Goal: Navigation & Orientation: Find specific page/section

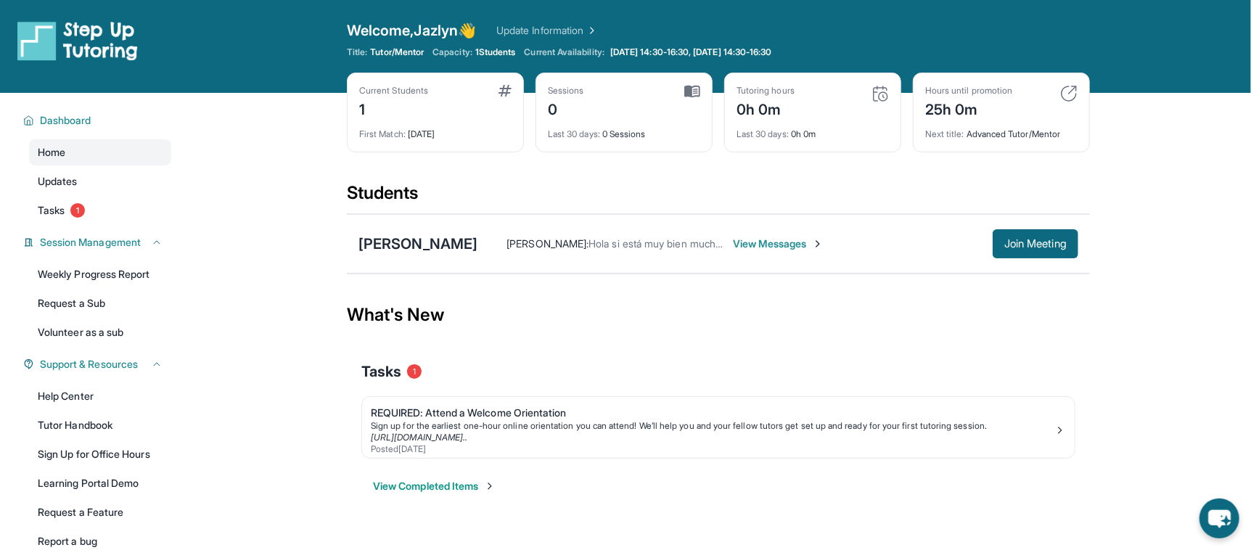
click at [755, 251] on div "[PERSON_NAME] : Hola si está muy bien muchas gracias View Messages Join Meeting" at bounding box center [778, 243] width 601 height 29
click at [745, 242] on span "View Messages" at bounding box center [778, 244] width 91 height 15
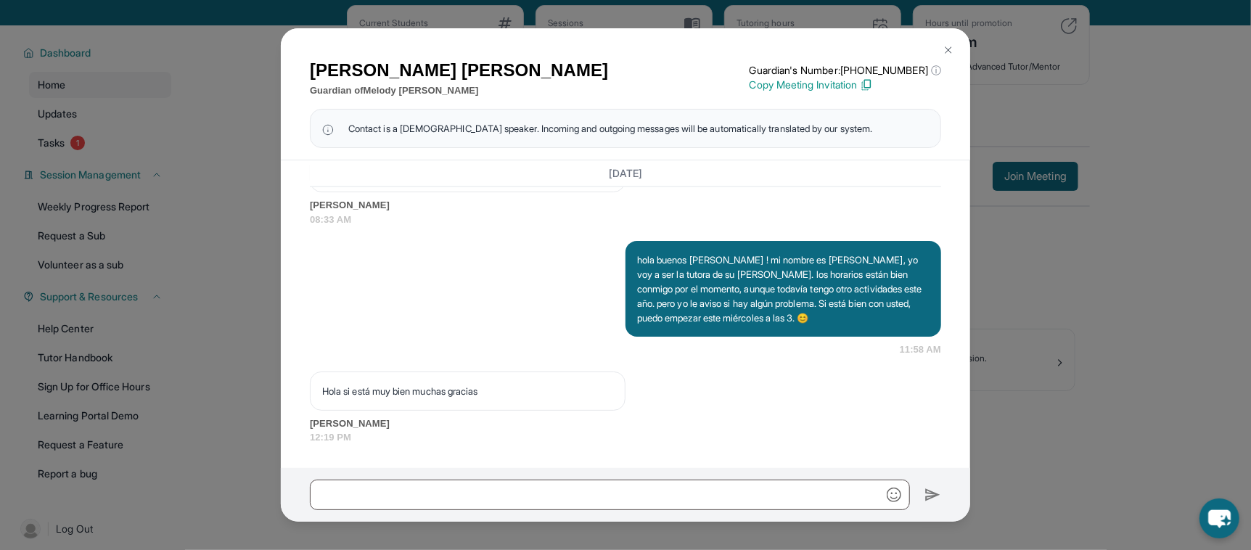
scroll to position [71, 0]
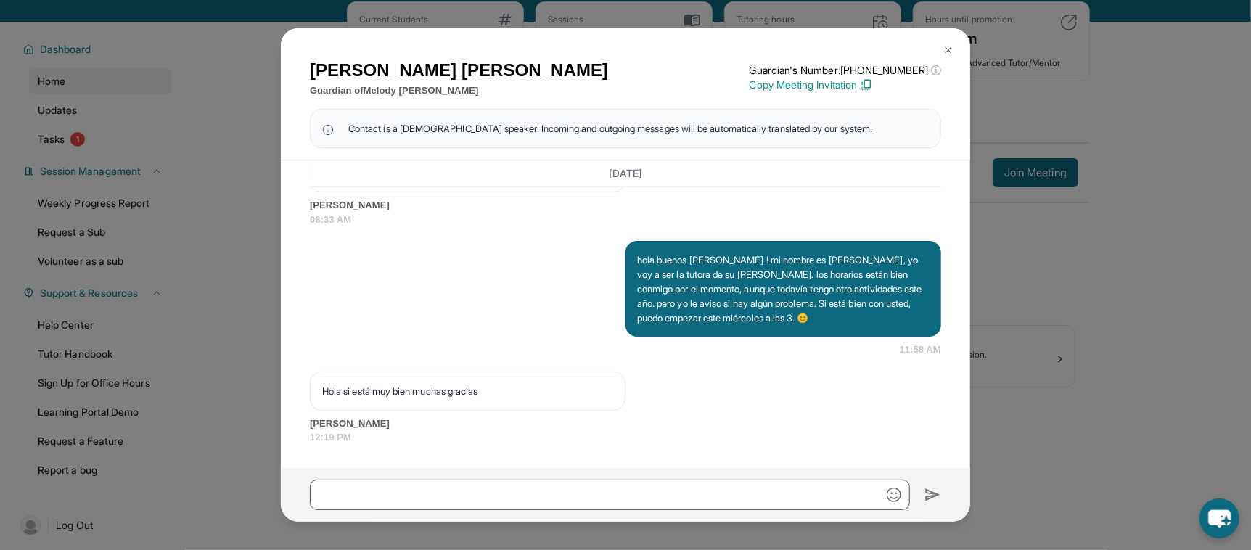
click at [947, 49] on img at bounding box center [949, 50] width 12 height 12
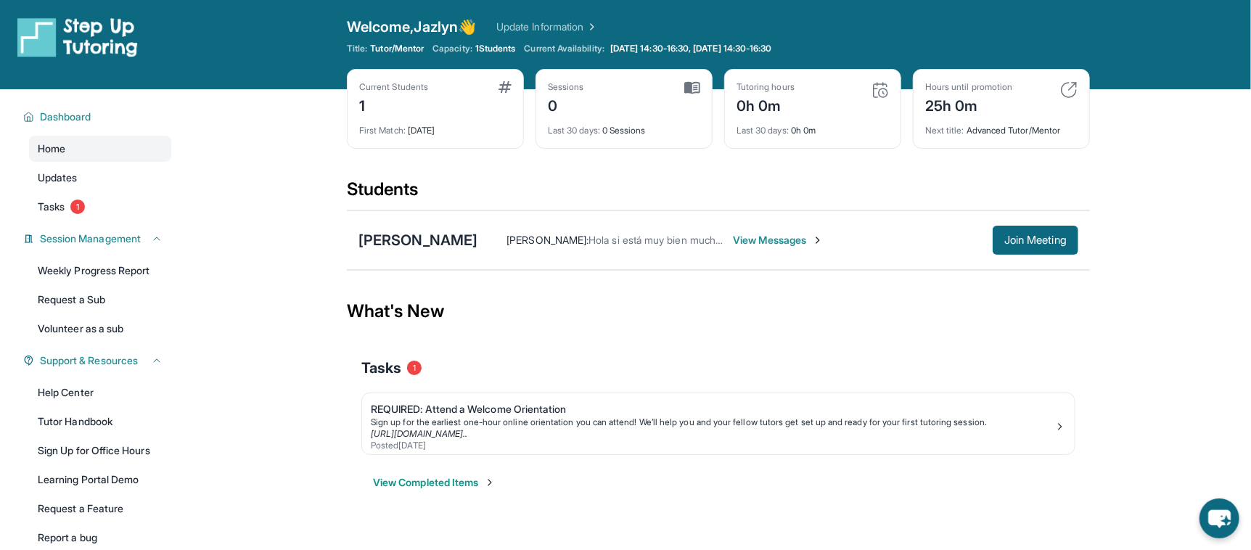
scroll to position [0, 0]
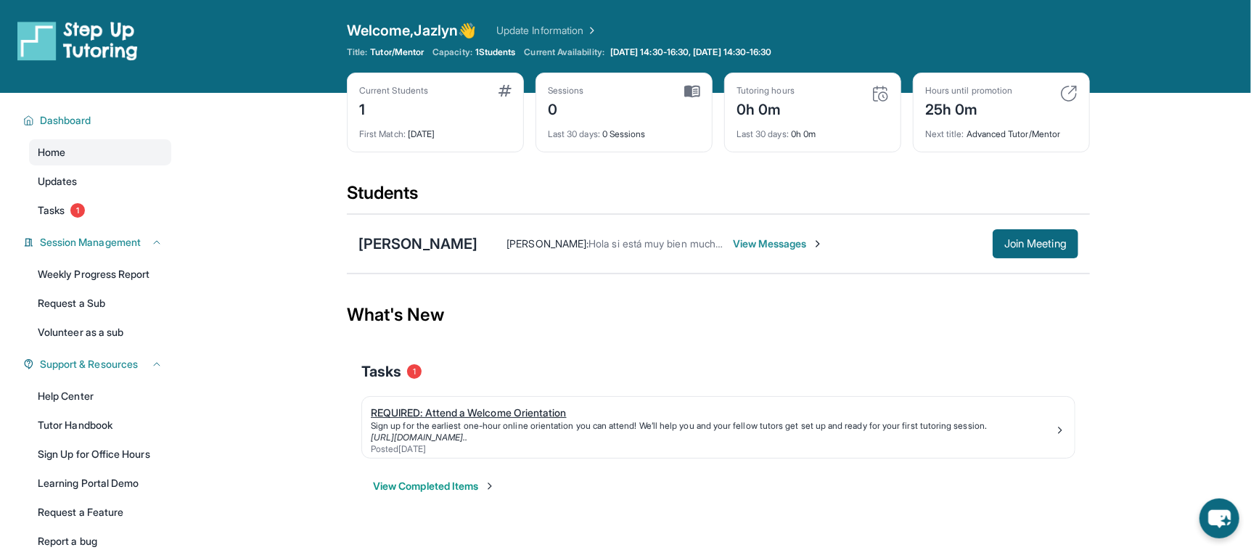
click at [687, 428] on div "Sign up for the earliest one-hour online orientation you can attend! We’ll help…" at bounding box center [713, 426] width 684 height 12
click at [56, 195] on div "Home Updates Tasks 1" at bounding box center [100, 181] width 142 height 84
click at [61, 215] on span "Tasks" at bounding box center [51, 210] width 27 height 15
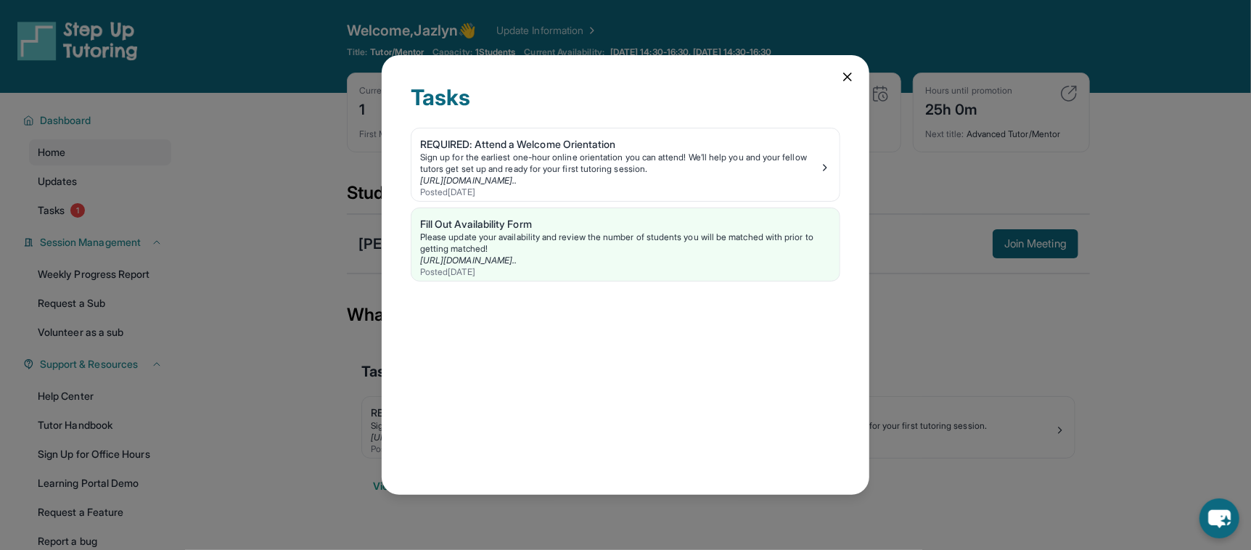
click at [849, 77] on icon at bounding box center [847, 76] width 7 height 7
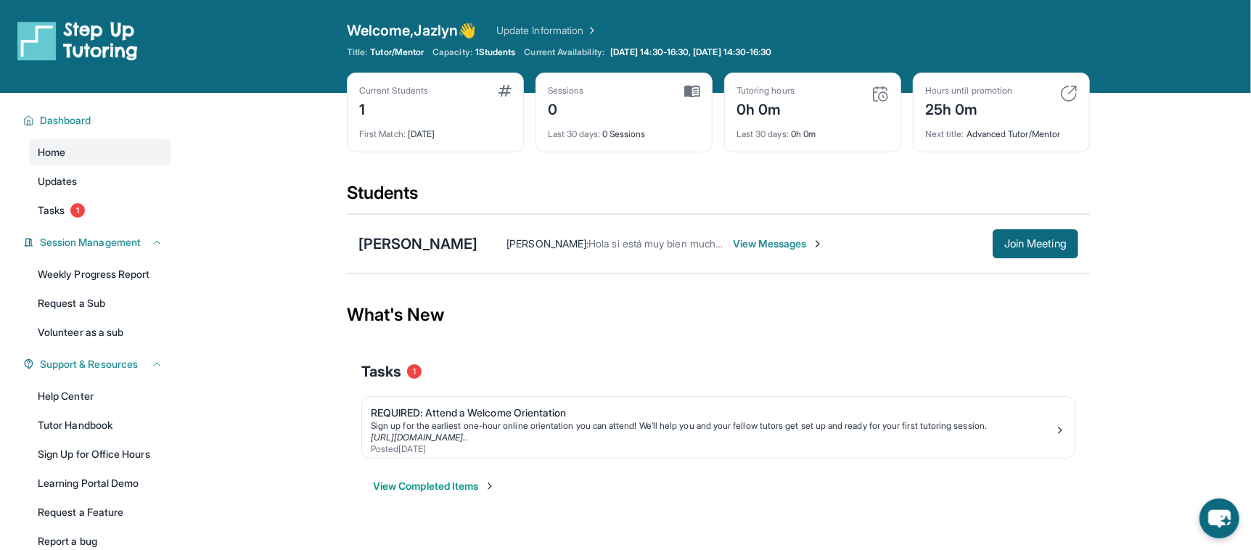
click at [745, 237] on span "View Messages" at bounding box center [778, 244] width 91 height 15
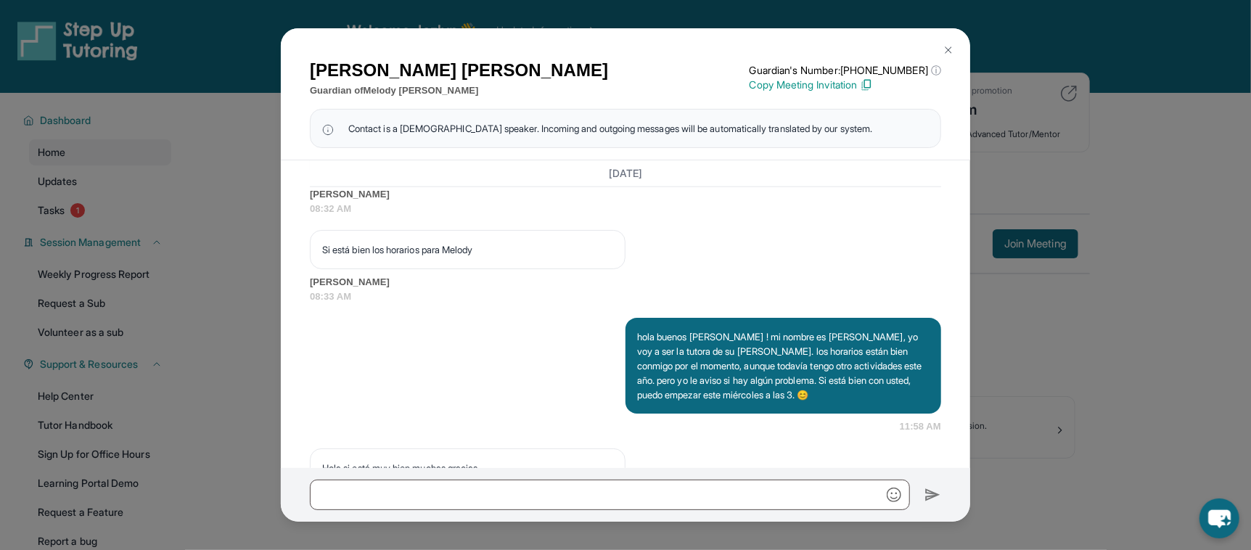
scroll to position [1210, 0]
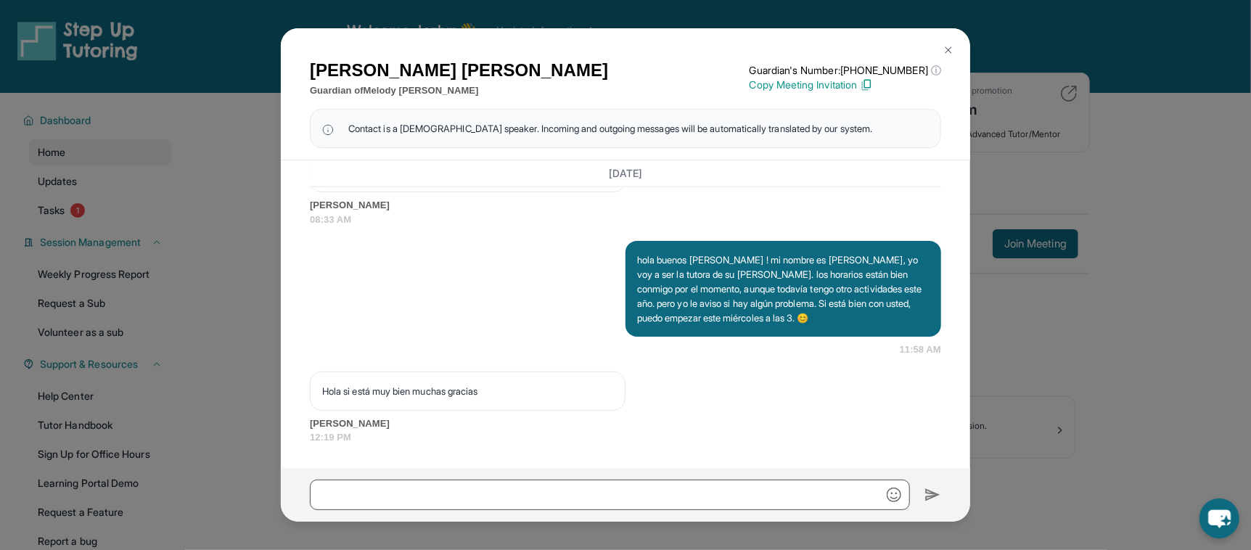
click at [949, 48] on img at bounding box center [949, 50] width 12 height 12
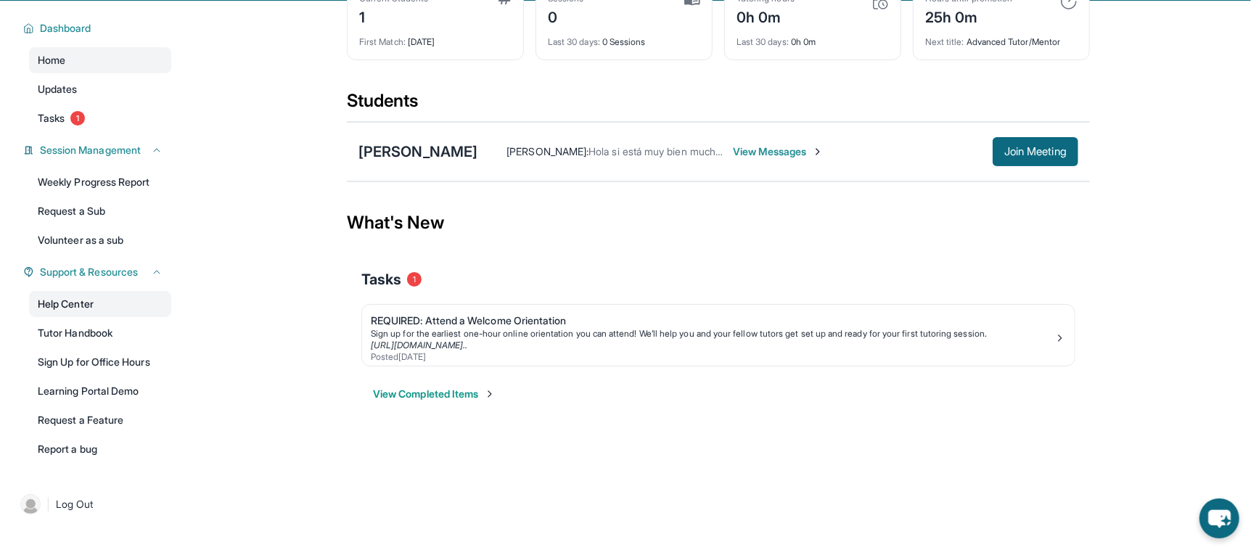
scroll to position [0, 0]
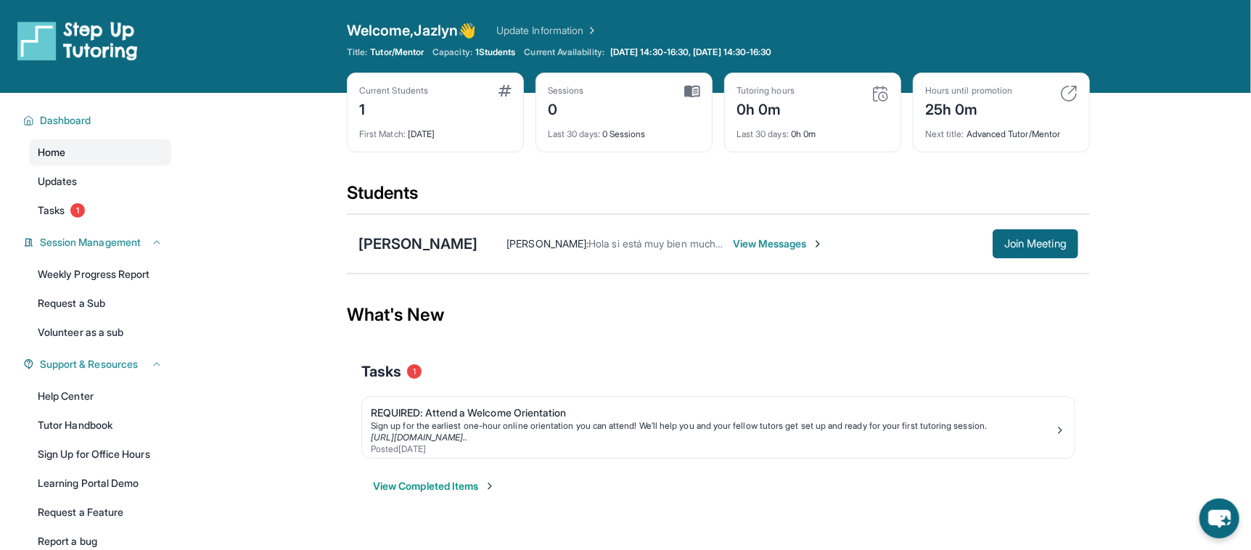
click at [50, 154] on span "Home" at bounding box center [52, 152] width 28 height 15
click at [136, 276] on link "Weekly Progress Report" at bounding box center [100, 274] width 142 height 26
